Goal: Task Accomplishment & Management: Manage account settings

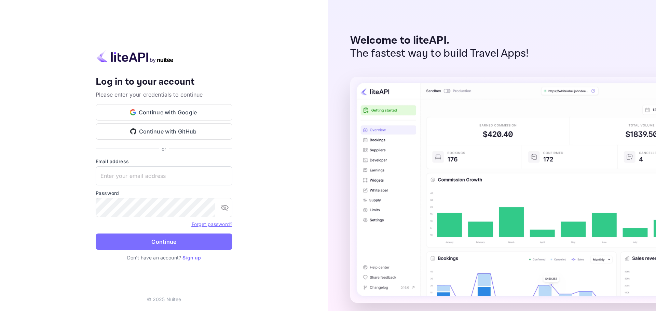
click at [175, 112] on button "Continue with Google" at bounding box center [164, 112] width 137 height 16
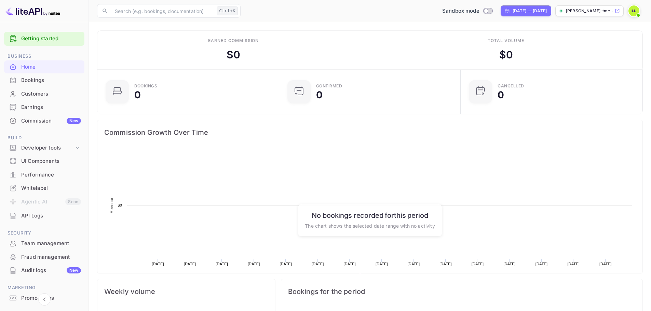
scroll to position [106, 172]
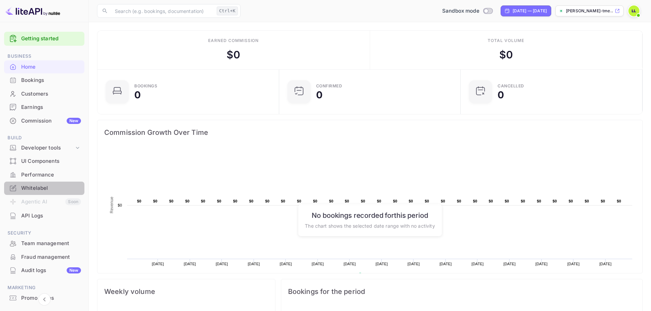
click at [47, 185] on div "Whitelabel" at bounding box center [51, 188] width 60 height 8
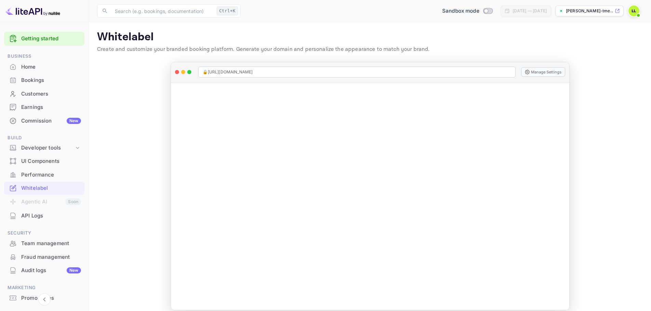
scroll to position [8, 0]
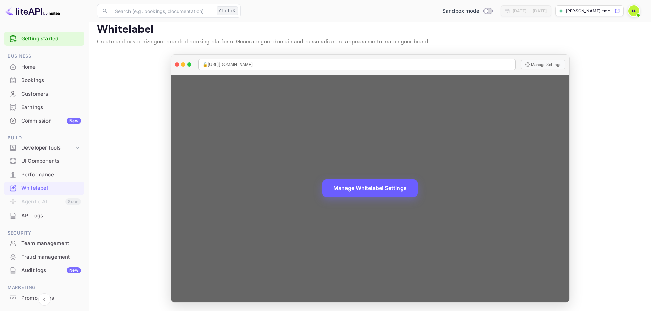
click at [394, 186] on button "Manage Whitelabel Settings" at bounding box center [369, 188] width 95 height 18
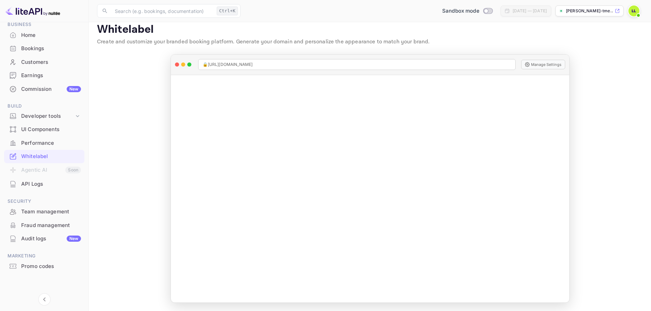
scroll to position [0, 0]
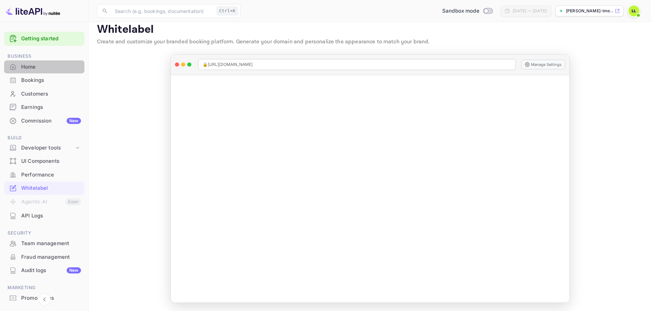
click at [50, 69] on div "Home" at bounding box center [51, 67] width 60 height 8
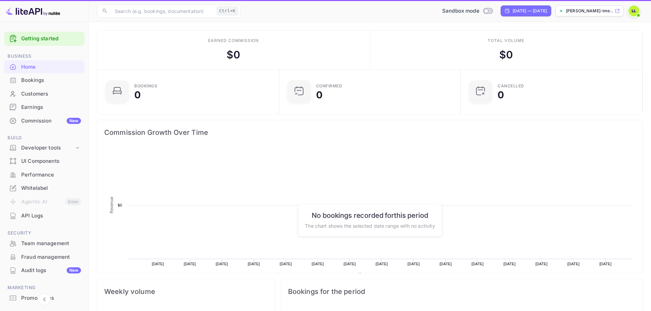
scroll to position [106, 172]
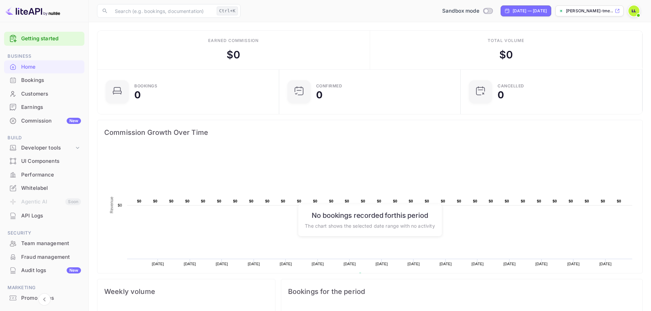
click at [49, 81] on div "Bookings" at bounding box center [51, 81] width 60 height 8
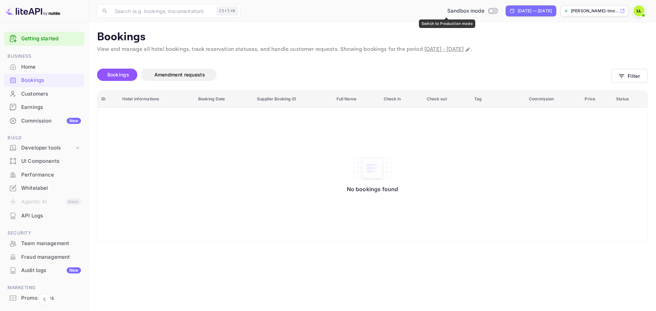
click at [484, 11] on input "Switch to Production mode" at bounding box center [491, 11] width 14 height 4
checkbox input "false"
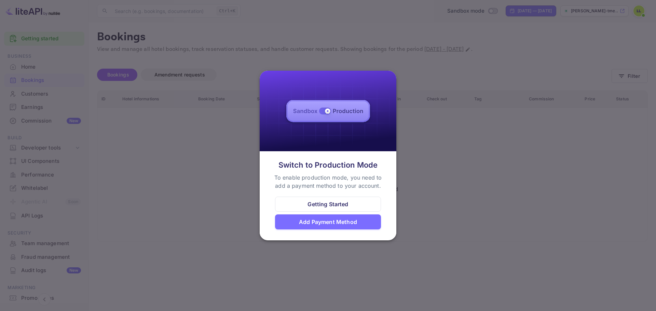
click at [410, 203] on div at bounding box center [328, 155] width 656 height 311
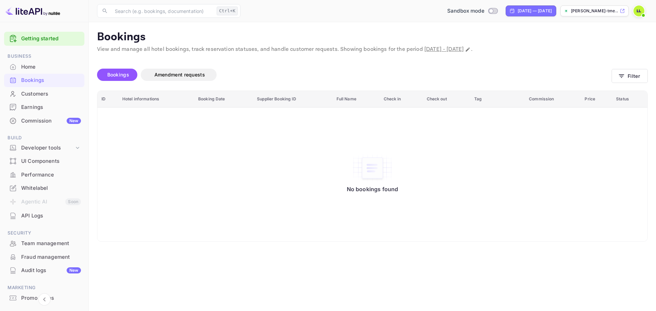
click at [637, 13] on img at bounding box center [638, 10] width 11 height 11
click at [581, 58] on p "Settings" at bounding box center [577, 61] width 19 height 7
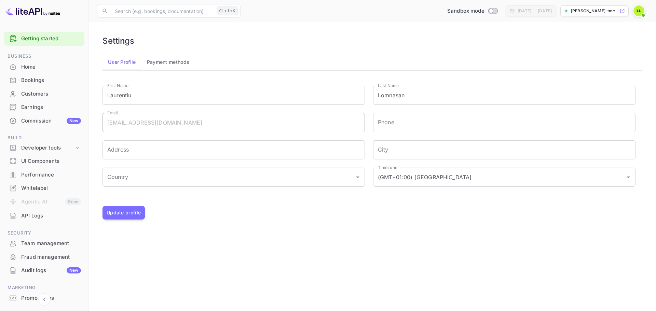
click at [173, 64] on button "Payment methods" at bounding box center [168, 62] width 54 height 16
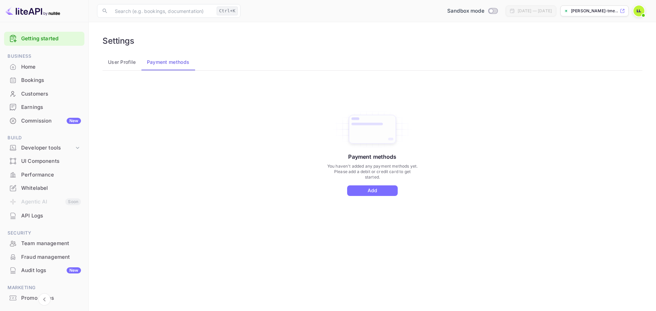
click at [379, 190] on button "Add" at bounding box center [372, 190] width 51 height 11
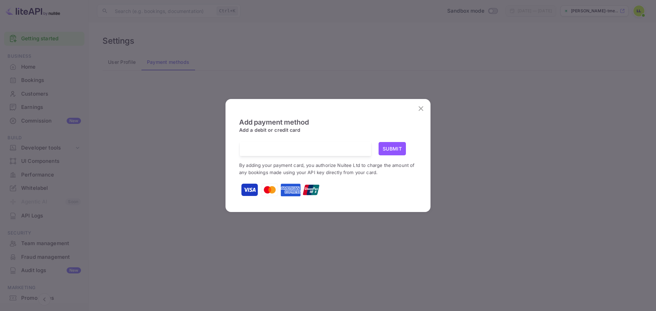
click at [423, 107] on icon "close" at bounding box center [421, 109] width 8 height 8
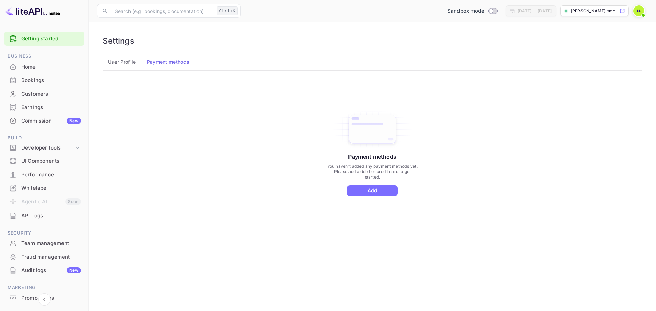
click at [288, 94] on div "Payment methods You haven't added any payment methods yet. Please add a debit o…" at bounding box center [372, 160] width 531 height 154
click at [79, 149] on icon at bounding box center [77, 147] width 7 height 7
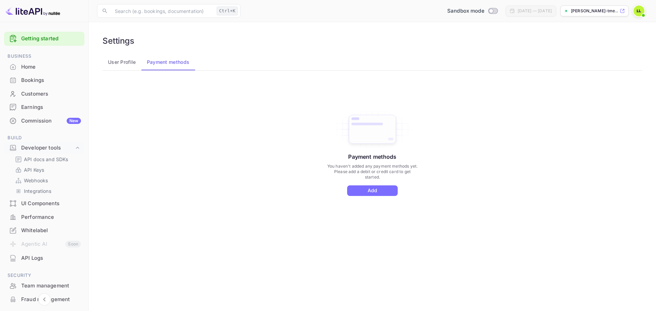
click at [64, 170] on link "API Keys" at bounding box center [47, 169] width 64 height 7
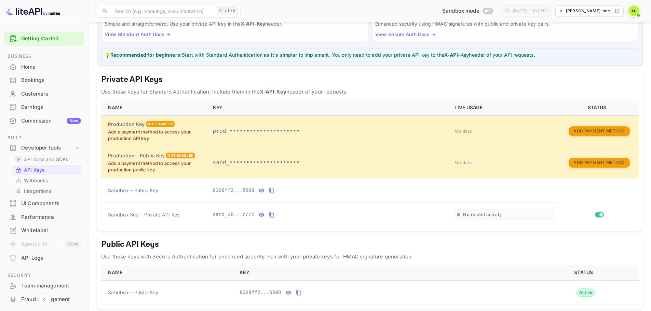
scroll to position [99, 0]
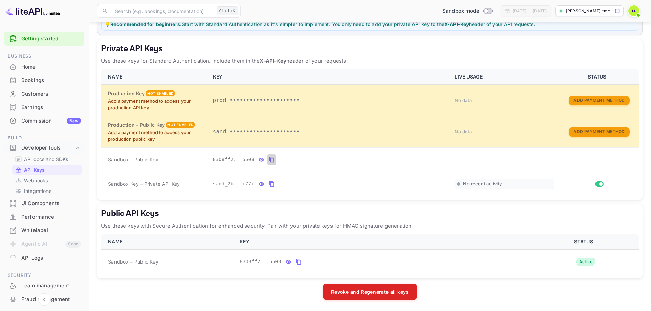
click at [268, 161] on icon "private api keys table" at bounding box center [271, 160] width 6 height 8
click at [545, 59] on p "Use these keys for Standard Authentication. Include them in the X-API-Key heade…" at bounding box center [369, 61] width 537 height 8
click at [268, 185] on icon "private api keys table" at bounding box center [271, 184] width 6 height 8
click at [36, 13] on img at bounding box center [32, 10] width 55 height 11
click at [41, 178] on p "Webhooks" at bounding box center [36, 180] width 24 height 7
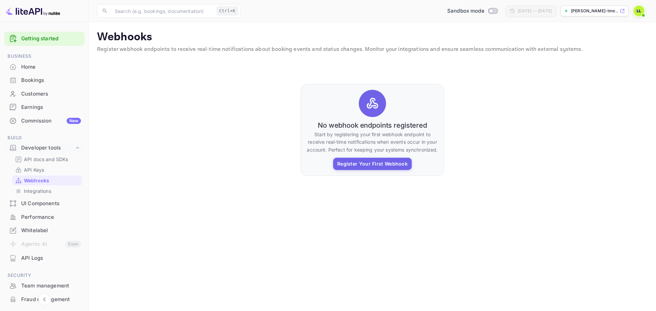
click at [52, 192] on link "Integrations" at bounding box center [47, 191] width 64 height 7
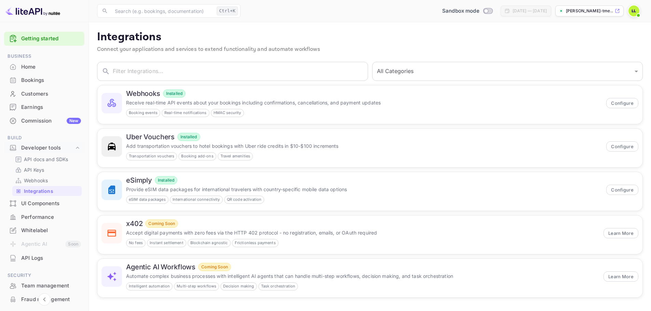
scroll to position [0, 0]
click at [391, 277] on p "Automate complex business processes with intelligent AI agents that can handle …" at bounding box center [362, 275] width 473 height 7
click at [526, 152] on div "Transportation vouchers Booking add-ons Travel amenities" at bounding box center [364, 156] width 476 height 8
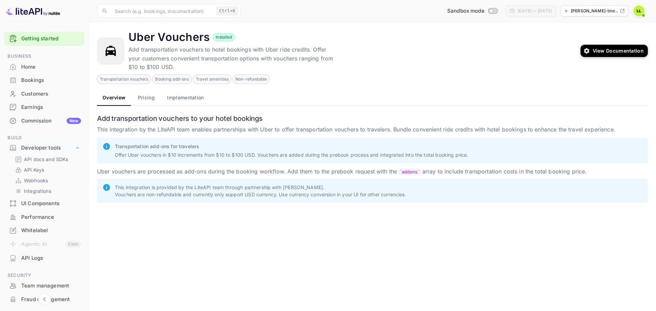
click at [147, 99] on button "Pricing" at bounding box center [146, 97] width 31 height 16
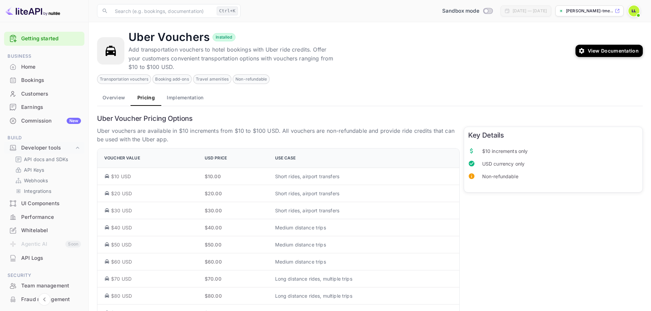
click at [181, 97] on button "Implementation" at bounding box center [184, 97] width 47 height 16
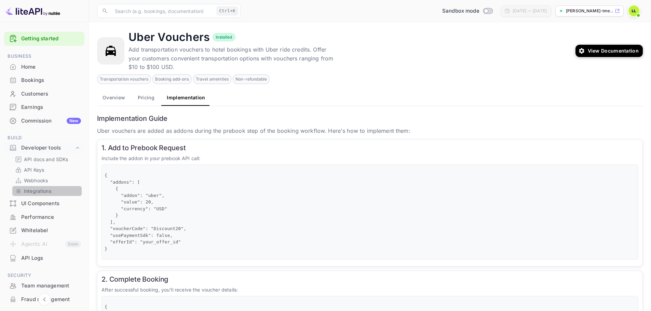
click at [54, 189] on link "Integrations" at bounding box center [47, 191] width 64 height 7
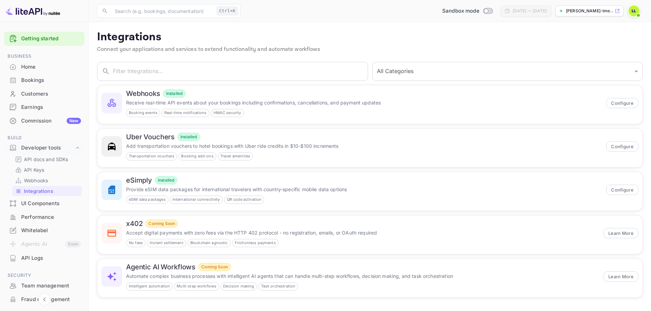
click at [624, 146] on button "Configure" at bounding box center [622, 146] width 32 height 10
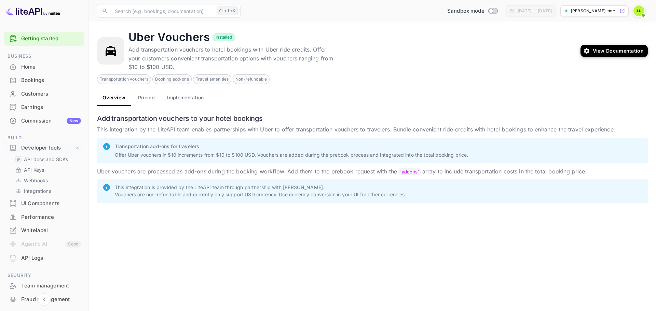
click at [149, 99] on button "Pricing" at bounding box center [146, 97] width 31 height 16
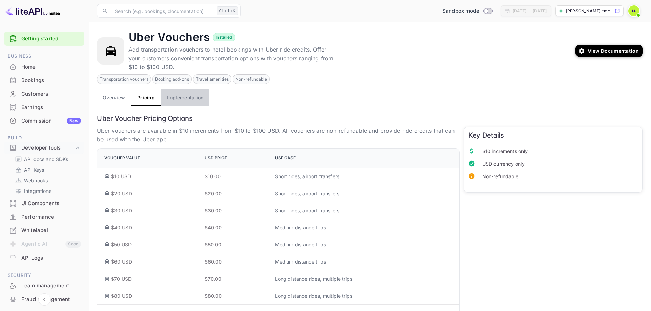
click at [181, 101] on button "Implementation" at bounding box center [184, 97] width 47 height 16
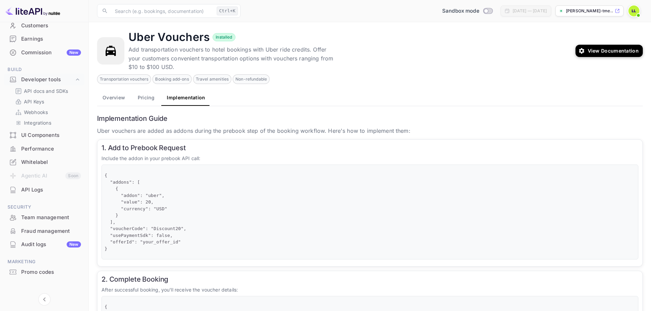
scroll to position [74, 0]
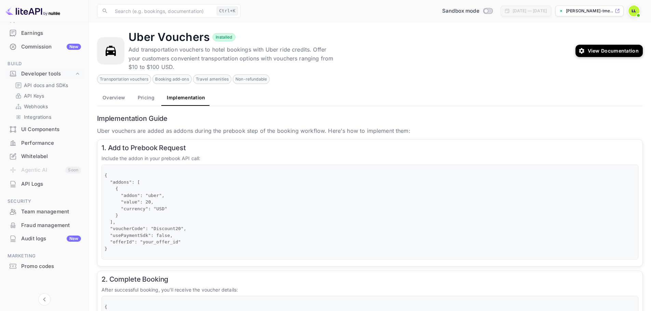
click at [43, 215] on div "Team management" at bounding box center [51, 212] width 60 height 8
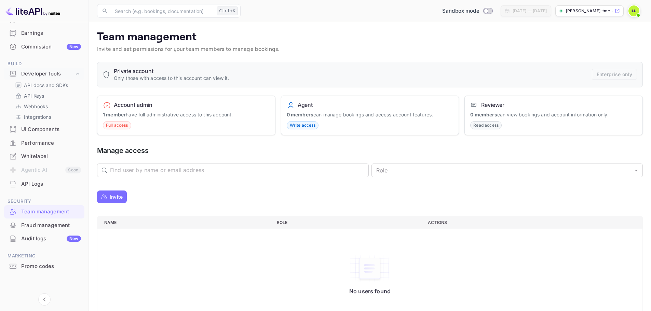
click at [34, 264] on div "Promo codes" at bounding box center [51, 267] width 60 height 8
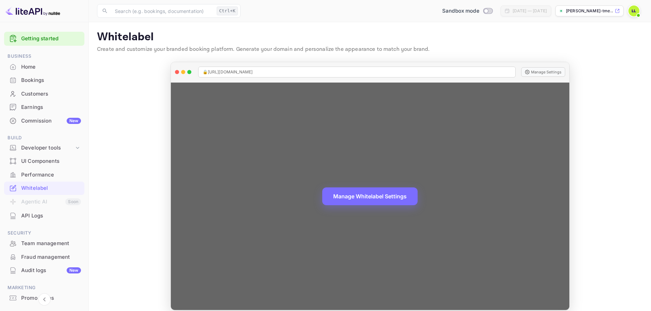
click at [332, 141] on div "Manage Whitelabel Settings" at bounding box center [370, 197] width 398 height 228
click at [393, 185] on div "Manage Whitelabel Settings" at bounding box center [370, 197] width 398 height 228
click at [383, 199] on button "Manage Whitelabel Settings" at bounding box center [369, 196] width 95 height 18
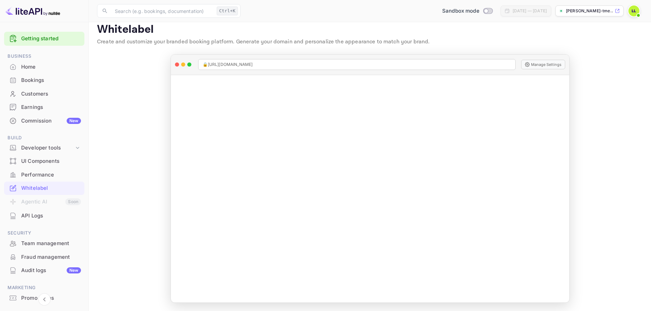
click at [606, 11] on p "[PERSON_NAME]-tme..." at bounding box center [589, 11] width 47 height 6
click at [588, 11] on p "[PERSON_NAME]-tme..." at bounding box center [589, 11] width 47 height 6
